Goal: Navigation & Orientation: Find specific page/section

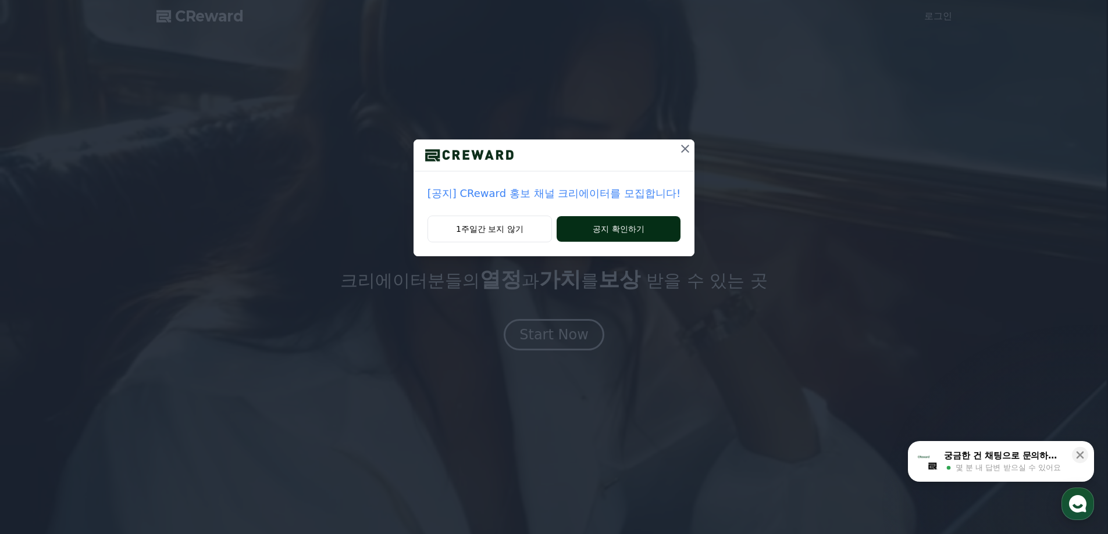
click at [592, 231] on button "공지 확인하기" at bounding box center [618, 229] width 124 height 26
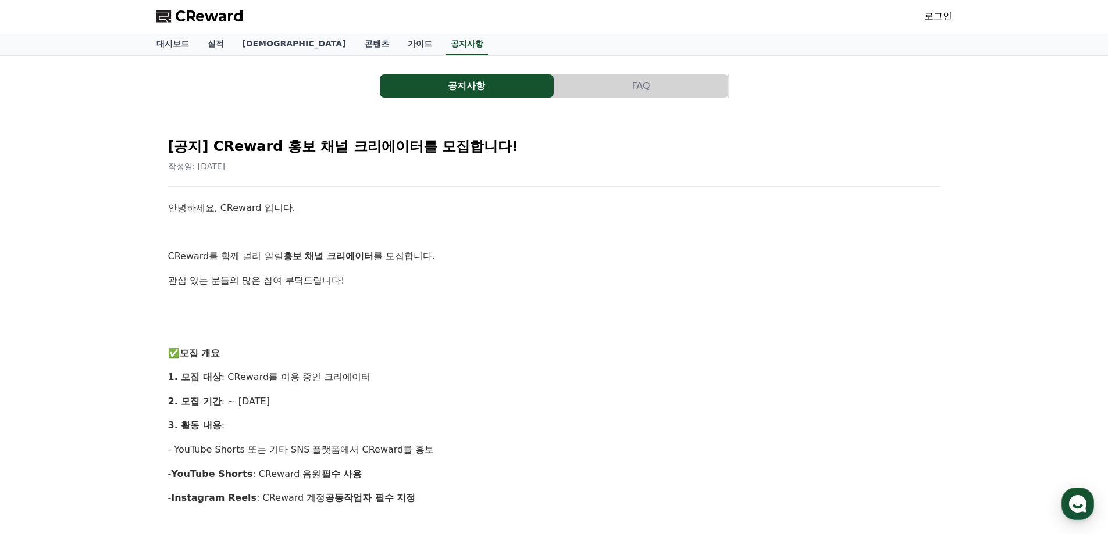
click at [203, 18] on span "CReward" at bounding box center [209, 16] width 69 height 19
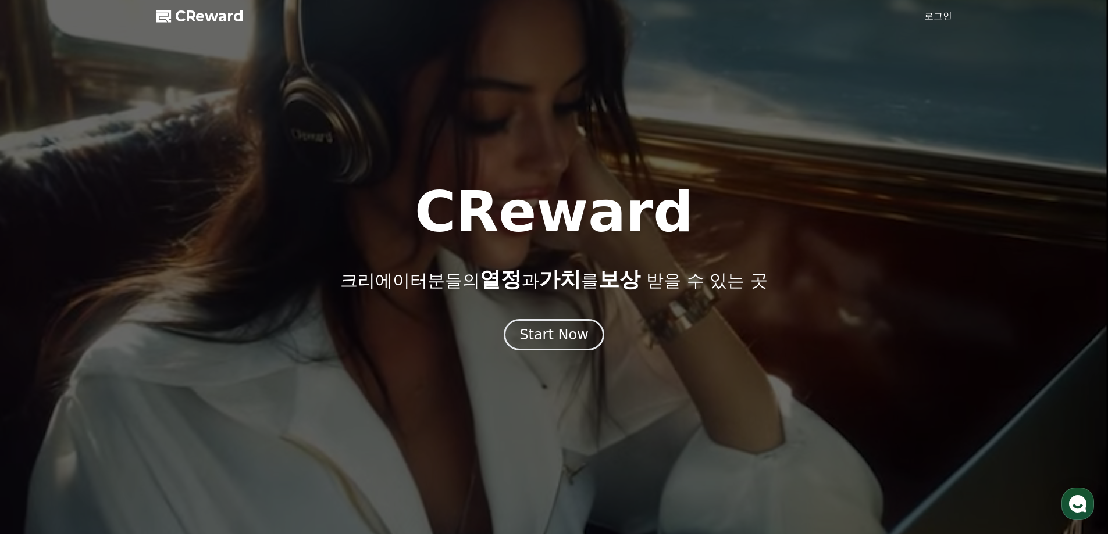
click at [927, 15] on link "로그인" at bounding box center [938, 16] width 28 height 14
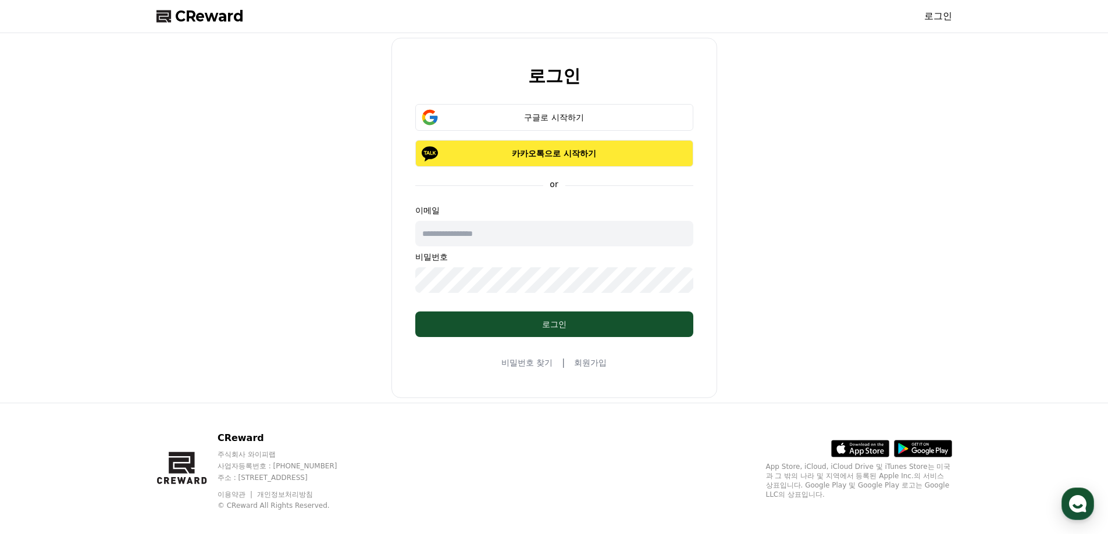
click at [594, 147] on button "카카오톡으로 시작하기" at bounding box center [554, 153] width 278 height 27
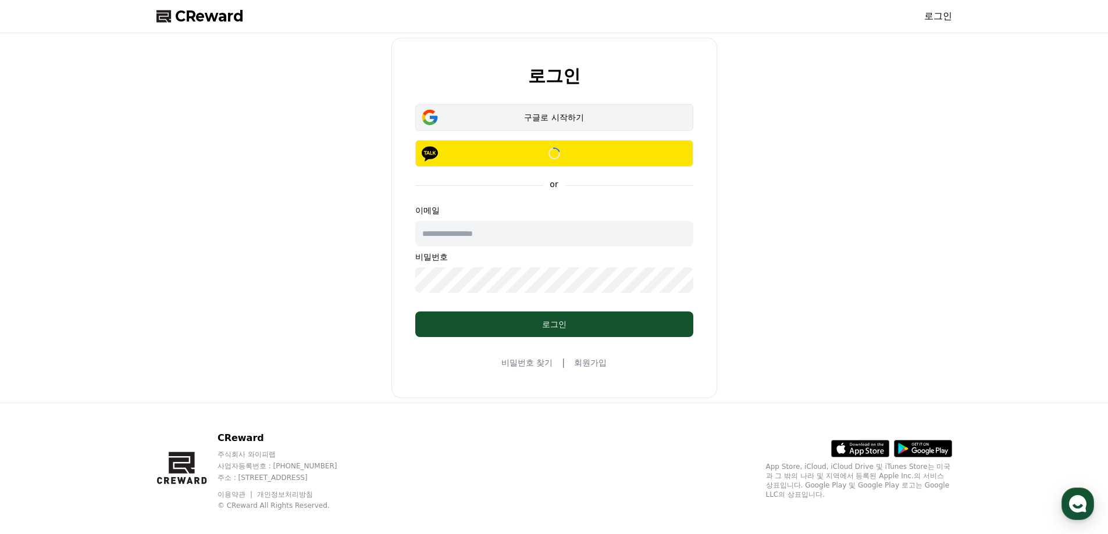
click at [558, 112] on div "구글로 시작하기" at bounding box center [554, 118] width 244 height 12
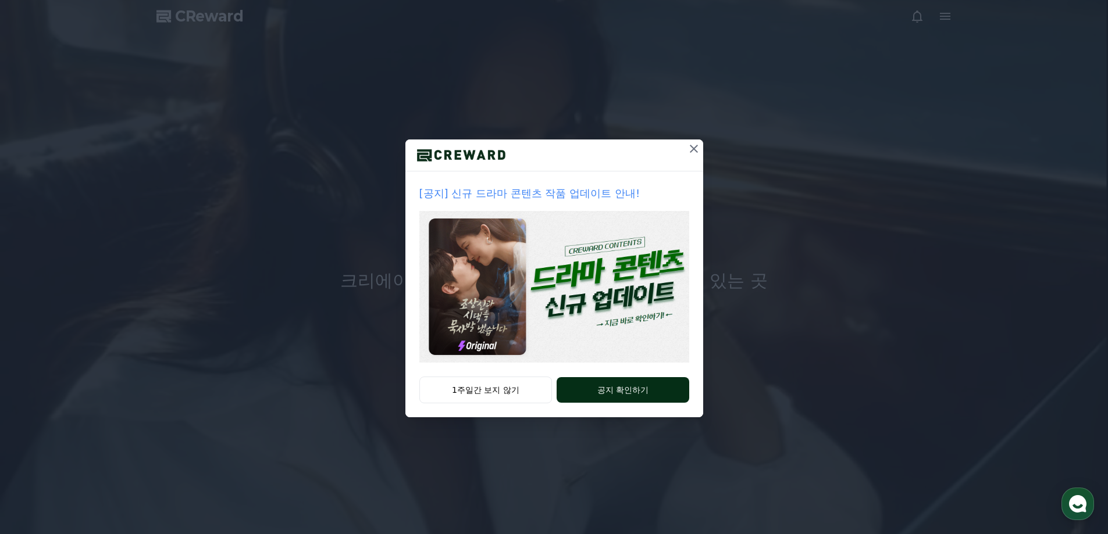
click at [615, 390] on button "공지 확인하기" at bounding box center [622, 390] width 132 height 26
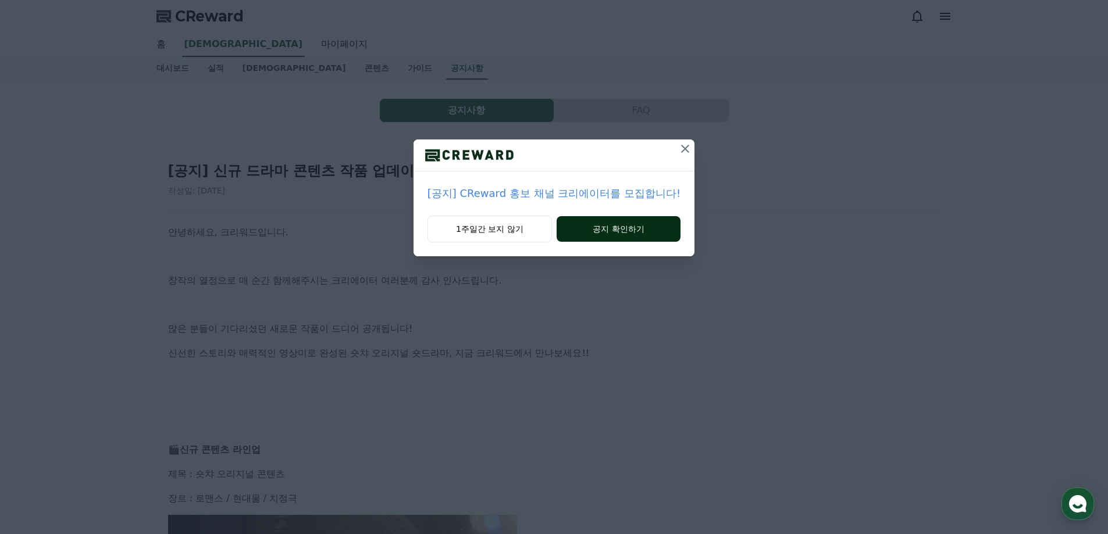
click at [620, 235] on button "공지 확인하기" at bounding box center [618, 229] width 124 height 26
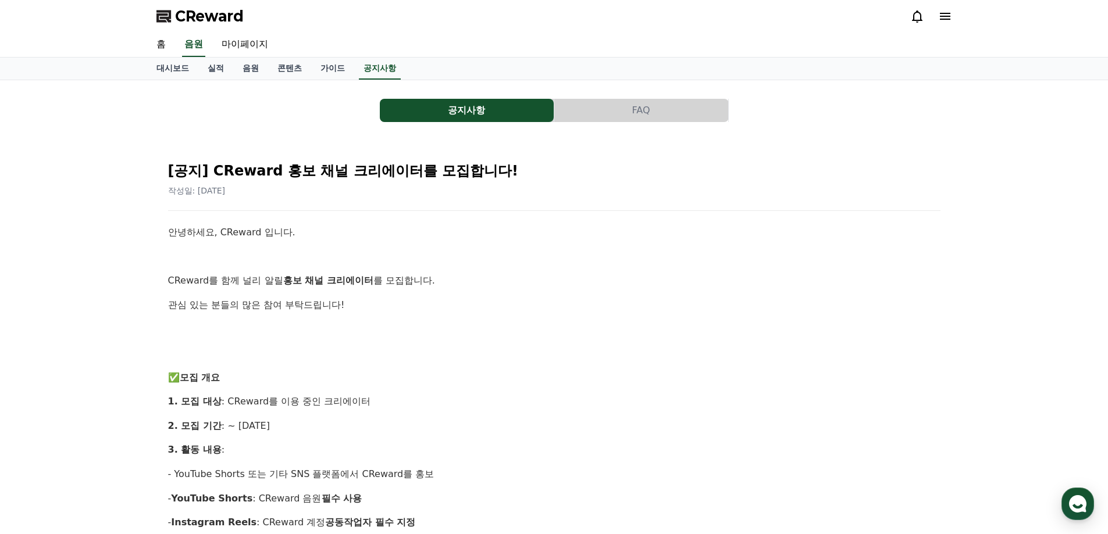
click at [219, 17] on span "CReward" at bounding box center [209, 16] width 69 height 19
